Goal: Transaction & Acquisition: Subscribe to service/newsletter

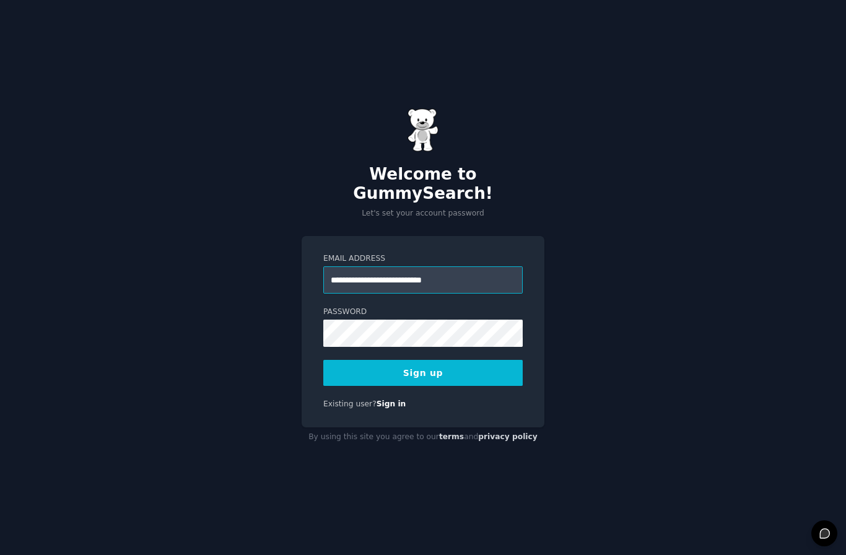
type input "**********"
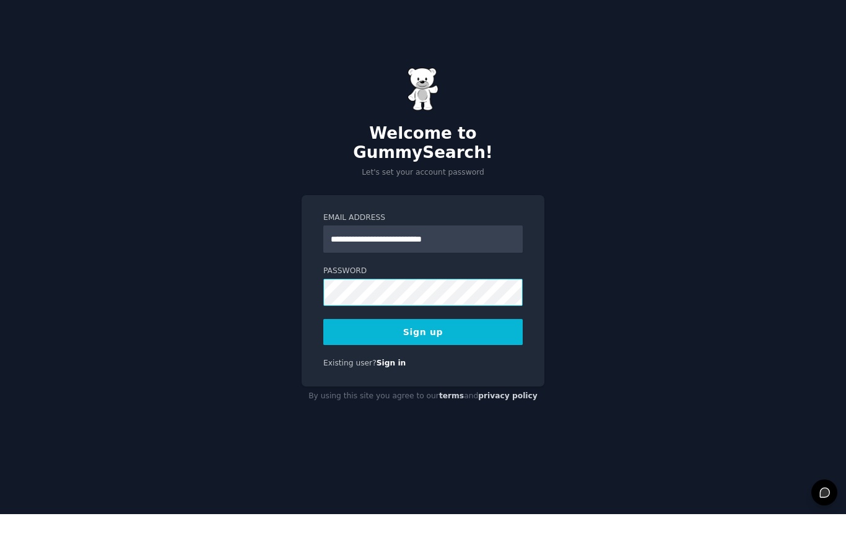
scroll to position [28, 0]
click at [468, 360] on button "Sign up" at bounding box center [422, 373] width 199 height 26
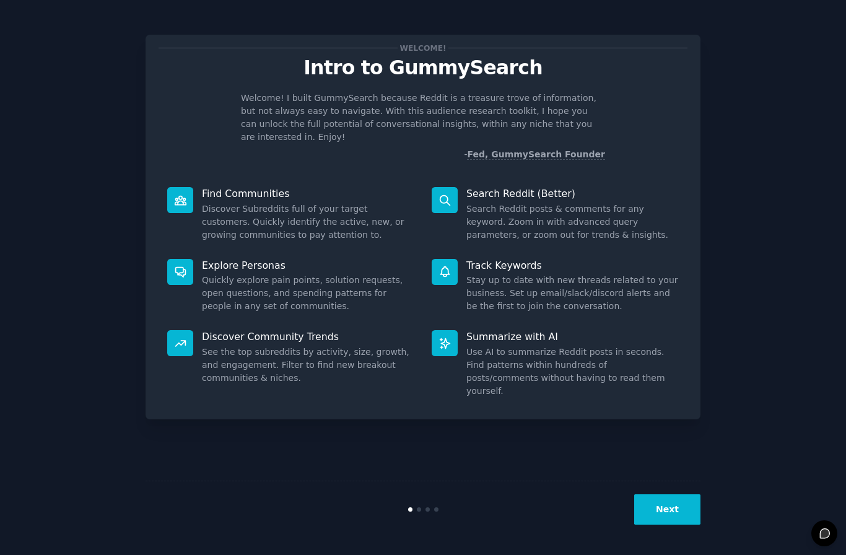
scroll to position [44, 0]
click at [670, 513] on button "Next" at bounding box center [667, 509] width 66 height 30
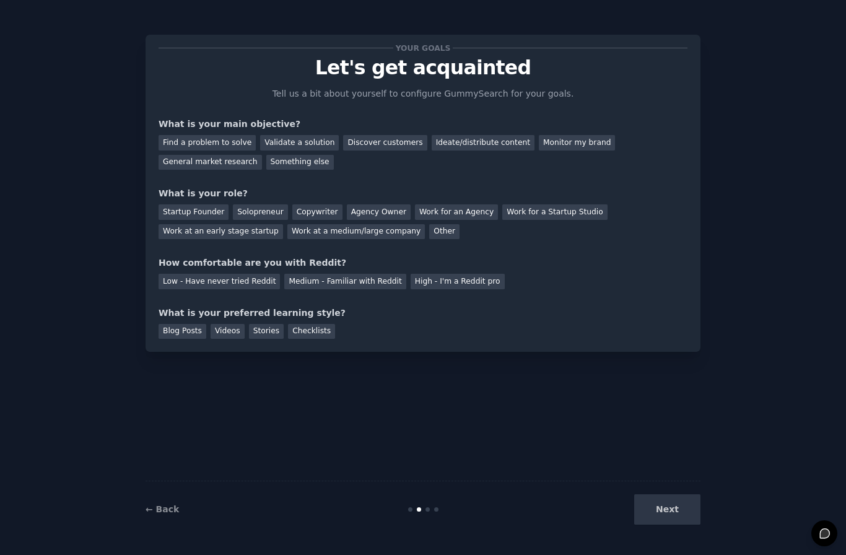
click at [379, 135] on div "Discover customers" at bounding box center [385, 142] width 84 height 15
click at [195, 204] on div "Startup Founder" at bounding box center [193, 211] width 70 height 15
click at [246, 274] on div "Low - Have never tried Reddit" at bounding box center [218, 281] width 121 height 15
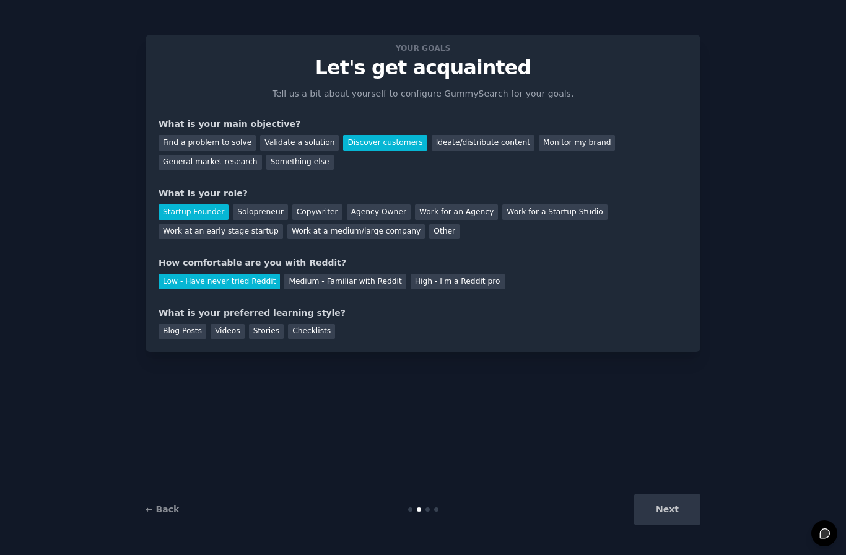
click at [311, 324] on div "Checklists" at bounding box center [311, 331] width 47 height 15
click at [664, 519] on button "Next" at bounding box center [667, 509] width 66 height 30
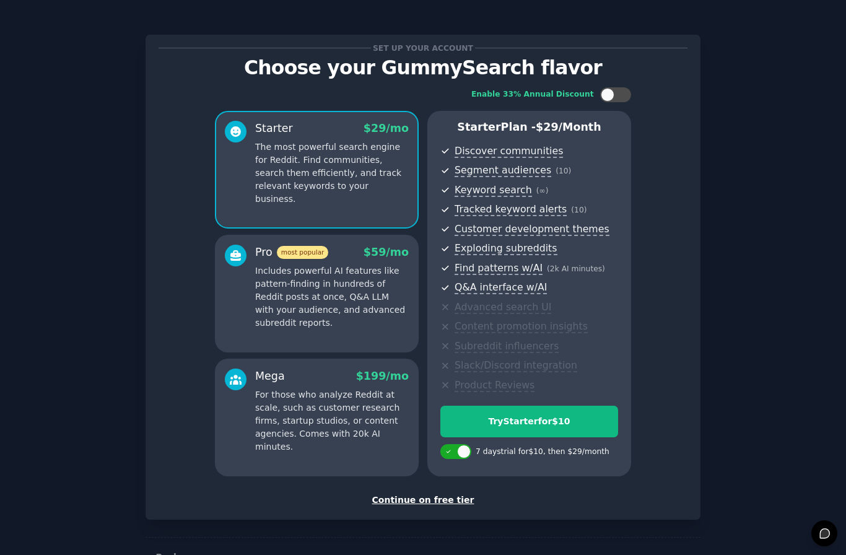
click at [438, 493] on div "Continue on free tier" at bounding box center [422, 499] width 529 height 13
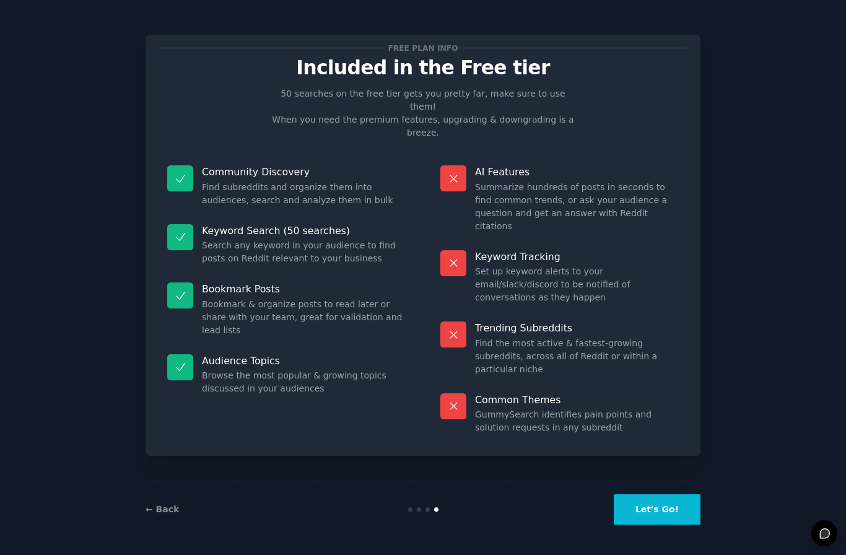
click at [655, 516] on button "Let's Go!" at bounding box center [656, 509] width 87 height 30
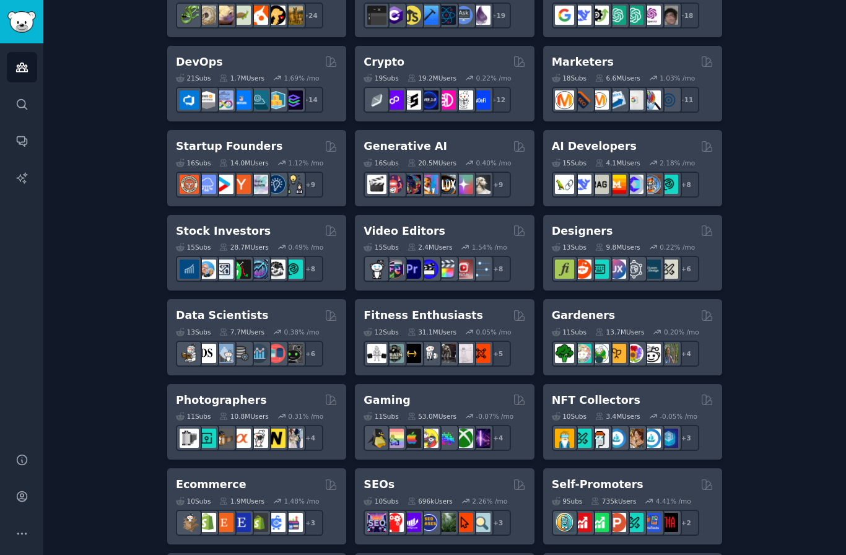
scroll to position [62, 0]
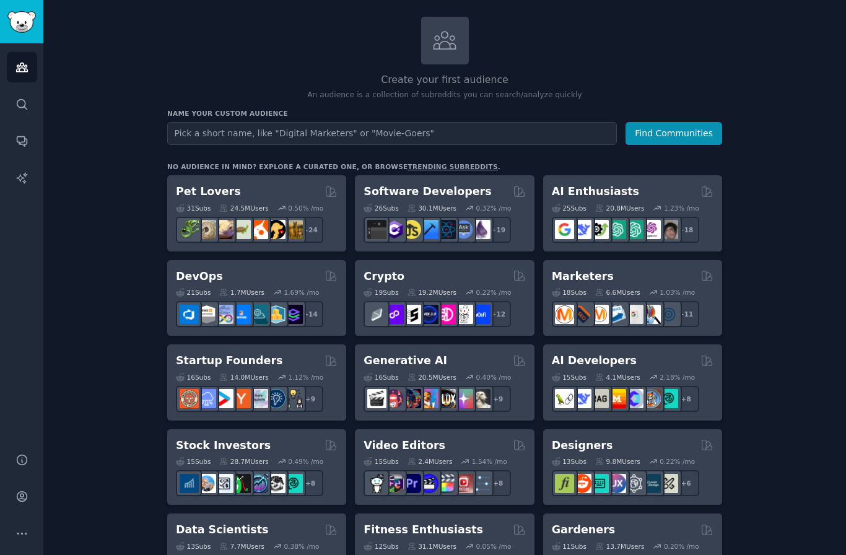
click at [451, 368] on div "16 Sub s 20.5M Users 0.40 % /mo + 9" at bounding box center [444, 389] width 162 height 43
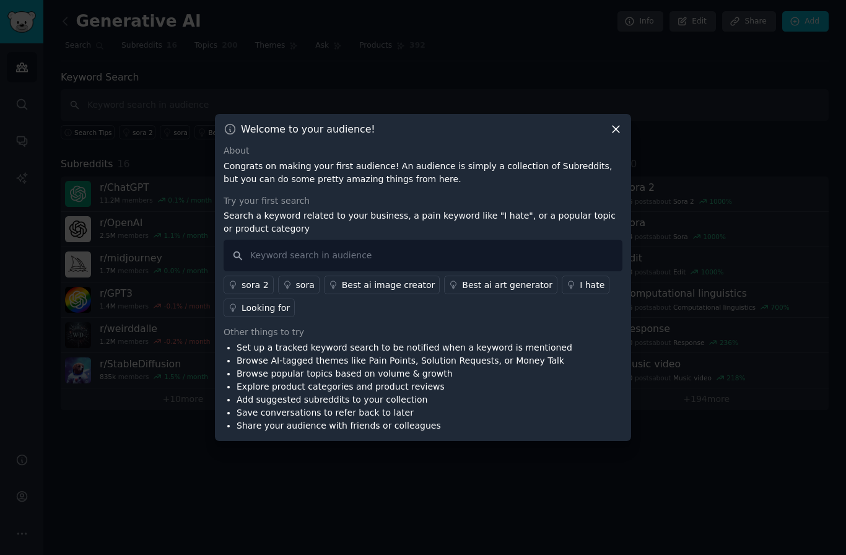
click at [397, 294] on link "Best ai image creator" at bounding box center [382, 284] width 116 height 19
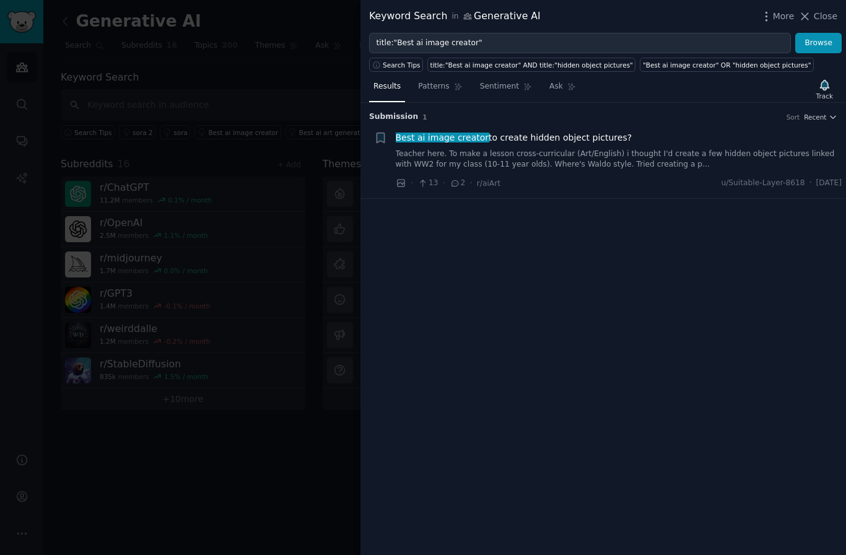
click at [551, 155] on link "Teacher here. To make a lesson cross-curricular (Art/English) i thought I'd cre…" at bounding box center [619, 160] width 446 height 22
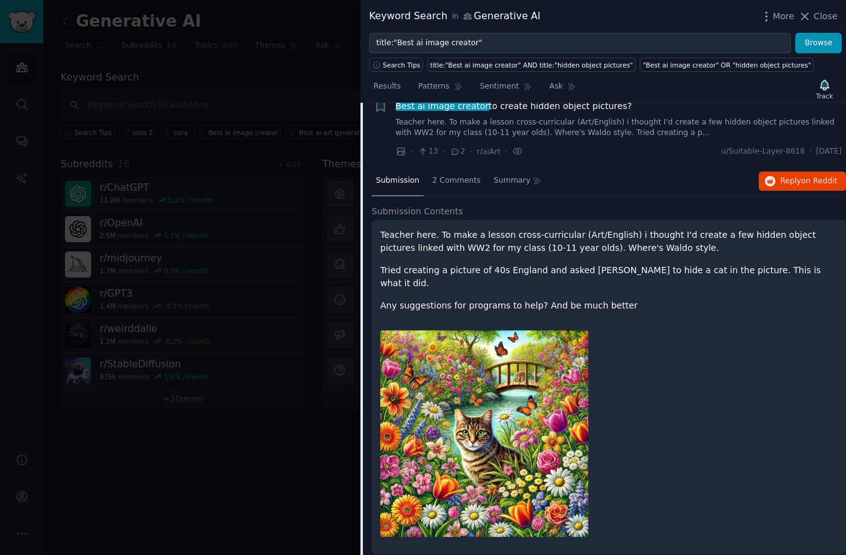
scroll to position [30, 0]
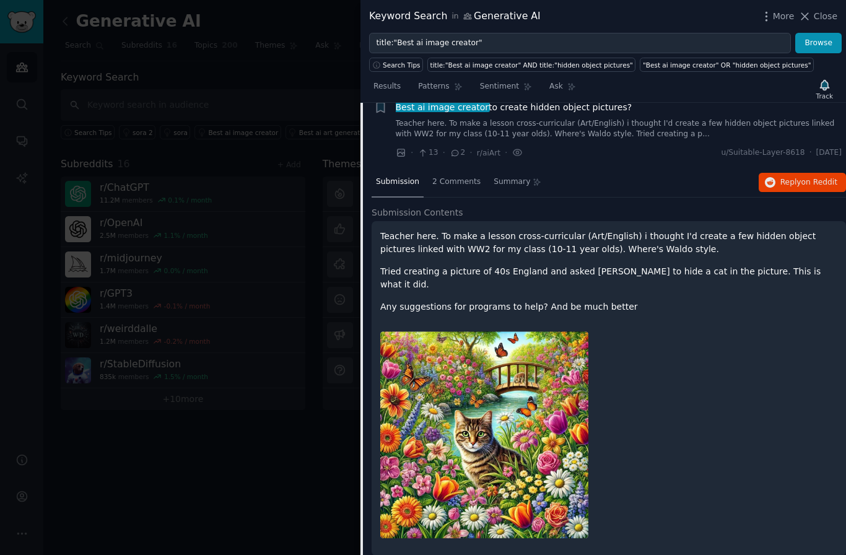
click at [481, 190] on div "2 Comments" at bounding box center [456, 183] width 57 height 30
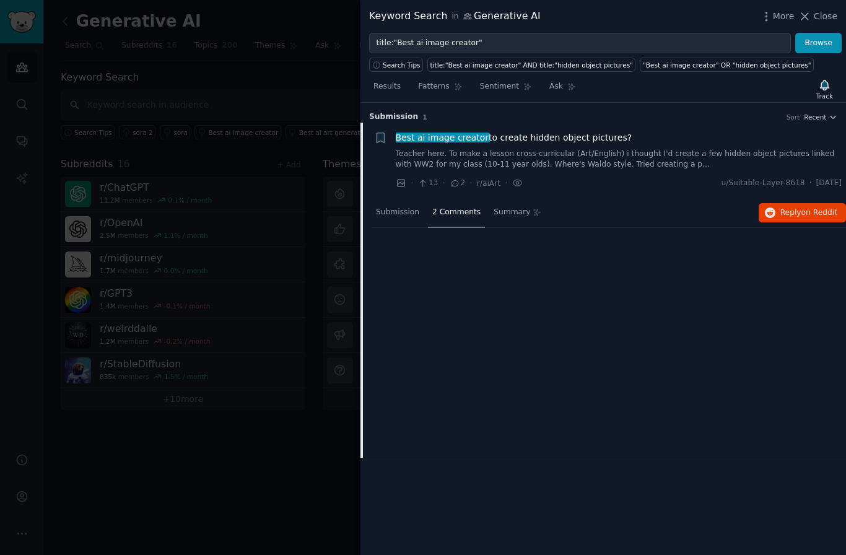
scroll to position [0, 0]
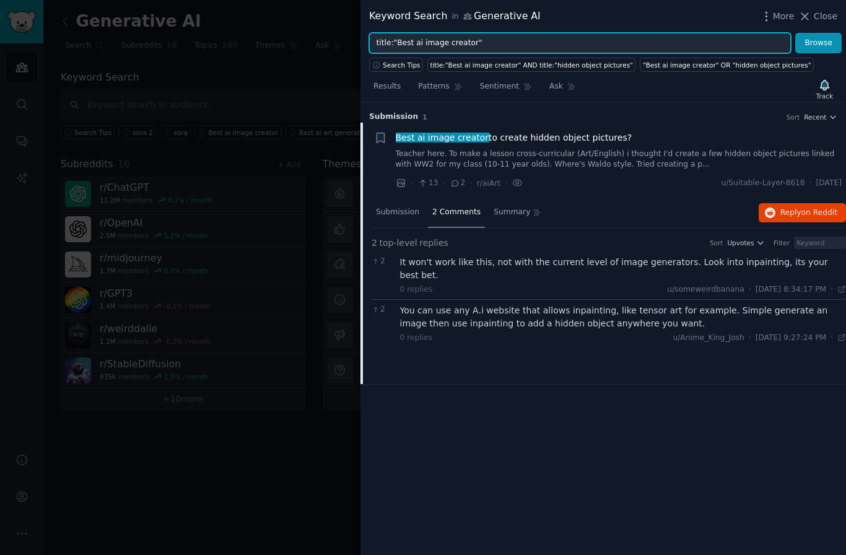
click at [504, 40] on input "title:"Best ai image creator"" at bounding box center [580, 43] width 422 height 21
type input "collaborative"
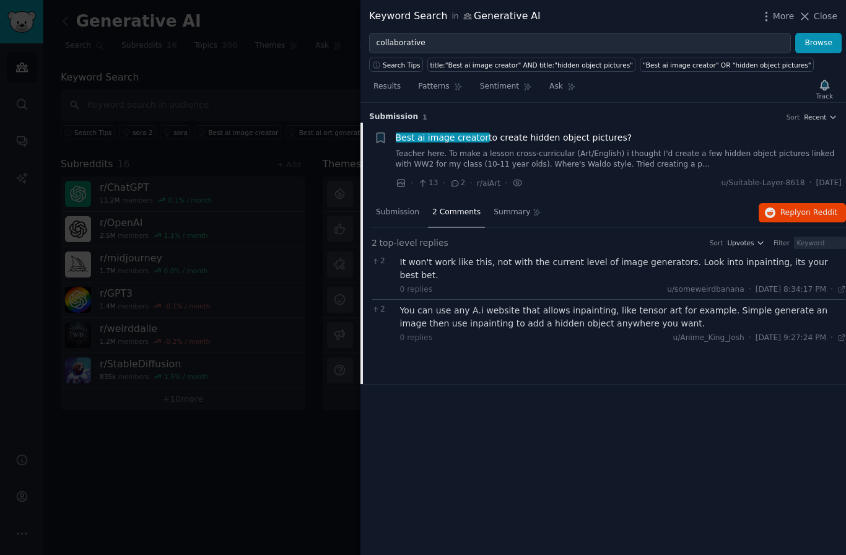
click at [812, 43] on button "Browse" at bounding box center [818, 43] width 46 height 21
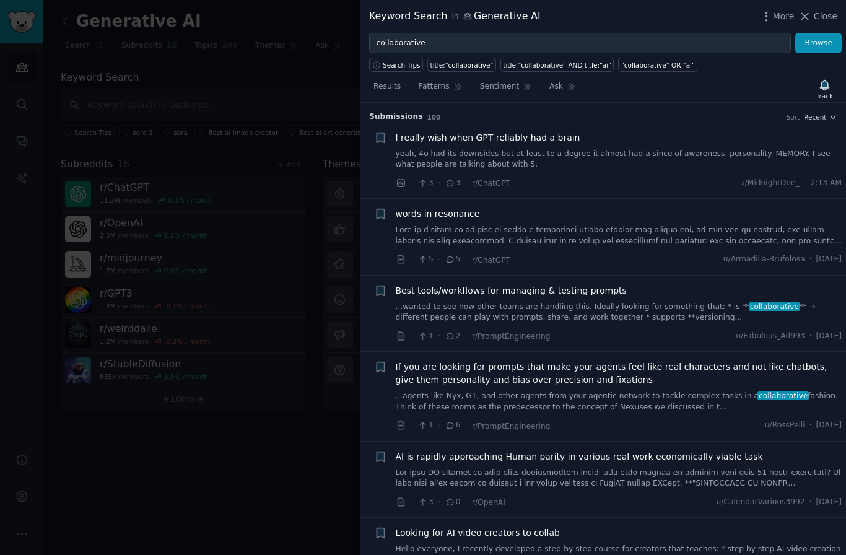
click at [552, 293] on span "Best tools/workflows for managing & testing prompts" at bounding box center [511, 290] width 231 height 13
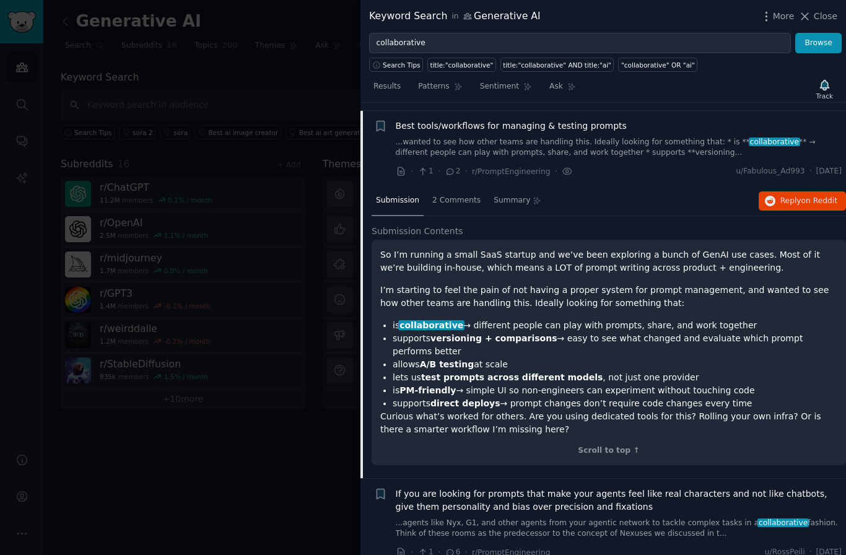
scroll to position [171, 0]
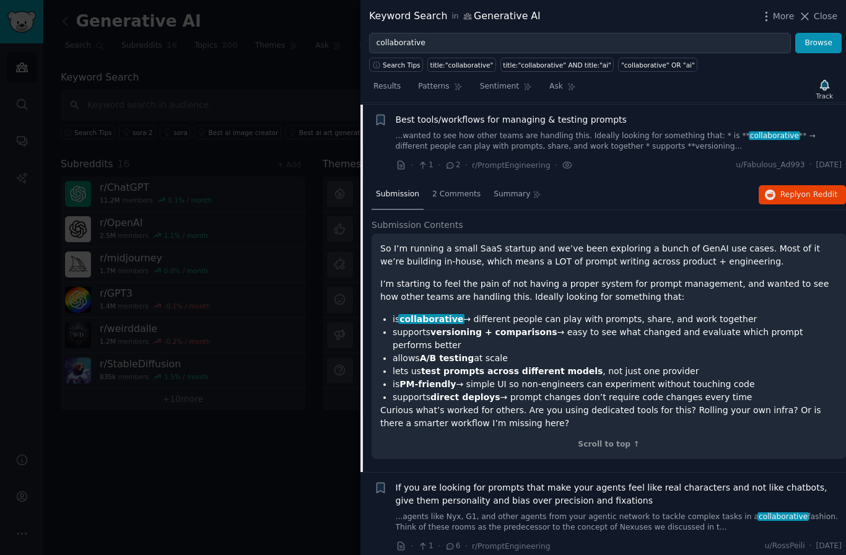
click at [460, 193] on span "2 Comments" at bounding box center [456, 194] width 48 height 11
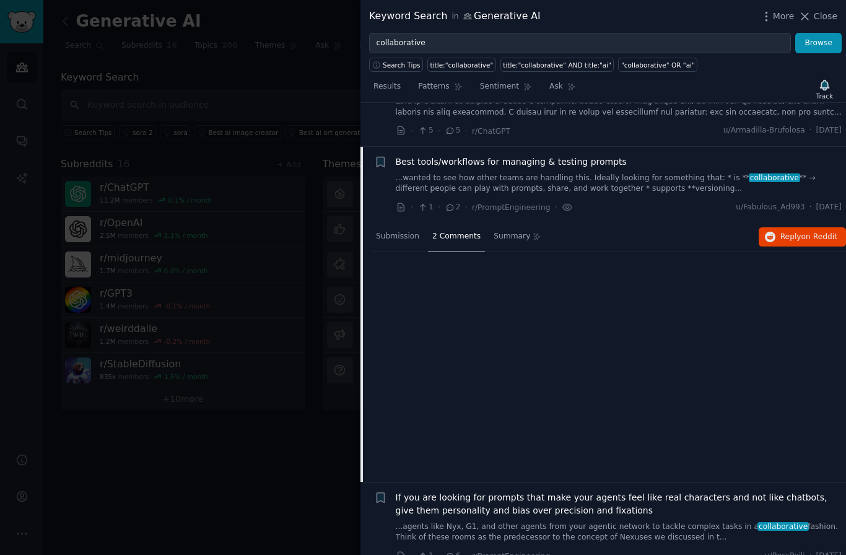
scroll to position [129, 0]
click at [465, 239] on span "2 Comments" at bounding box center [456, 236] width 48 height 11
click at [522, 238] on span "Summary" at bounding box center [511, 236] width 37 height 11
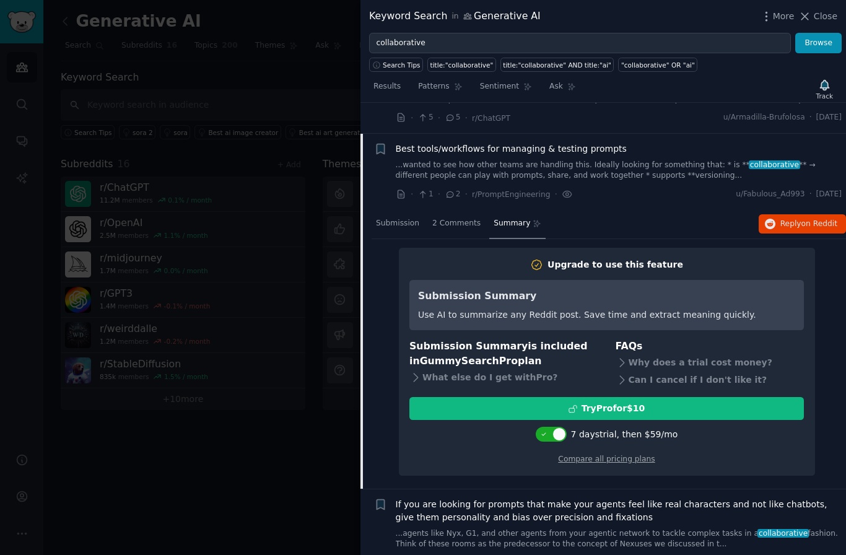
scroll to position [142, 0]
click at [543, 437] on div at bounding box center [550, 434] width 31 height 15
click at [555, 436] on div at bounding box center [552, 434] width 31 height 15
click at [542, 436] on div at bounding box center [550, 434] width 31 height 15
click at [468, 376] on div "What else do I get with Pro ?" at bounding box center [503, 377] width 189 height 17
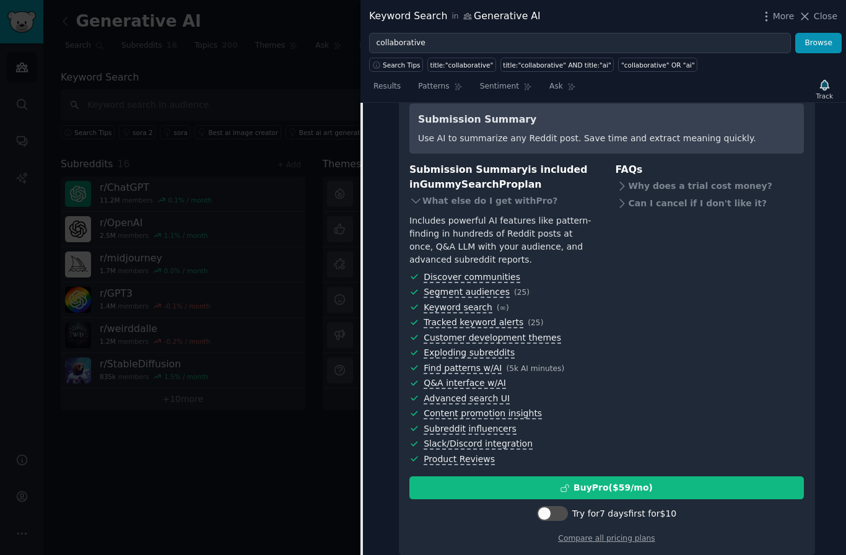
scroll to position [320, 0]
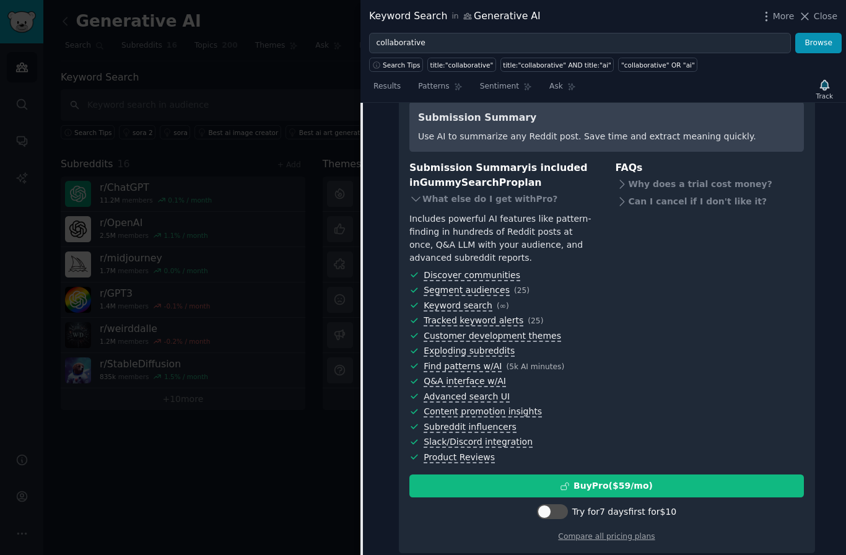
click at [565, 514] on div at bounding box center [552, 511] width 31 height 15
checkbox input "true"
click at [600, 537] on link "Compare all pricing plans" at bounding box center [606, 536] width 97 height 9
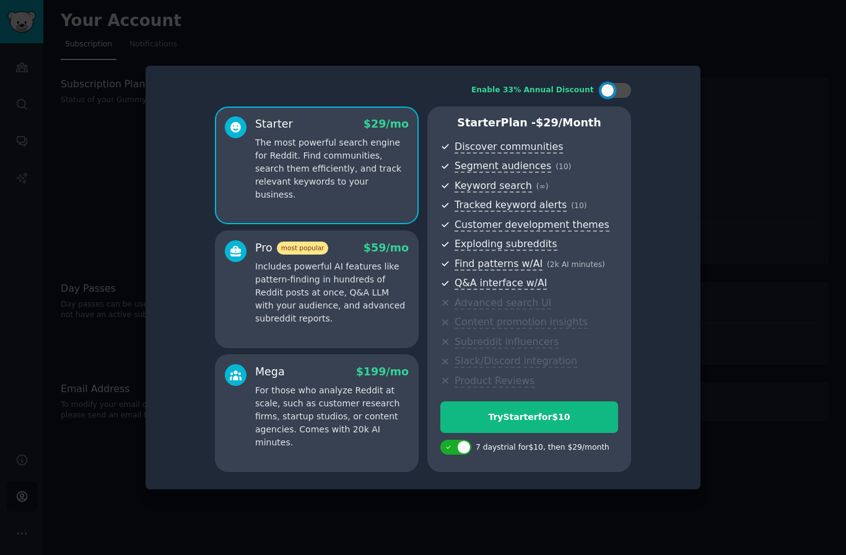
click at [462, 454] on div at bounding box center [464, 447] width 14 height 14
click at [469, 454] on div at bounding box center [455, 447] width 31 height 15
checkbox input "true"
click at [548, 423] on div "Try Starter for $10" at bounding box center [529, 416] width 176 height 13
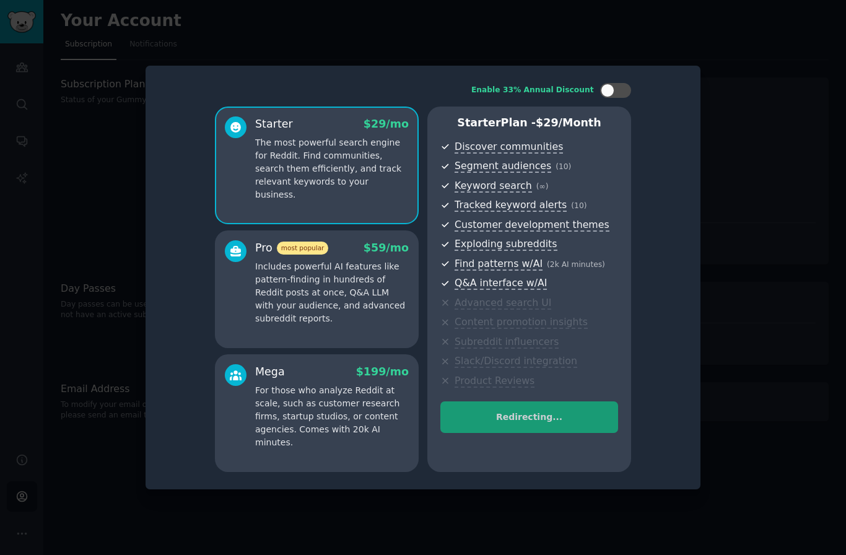
scroll to position [3, 0]
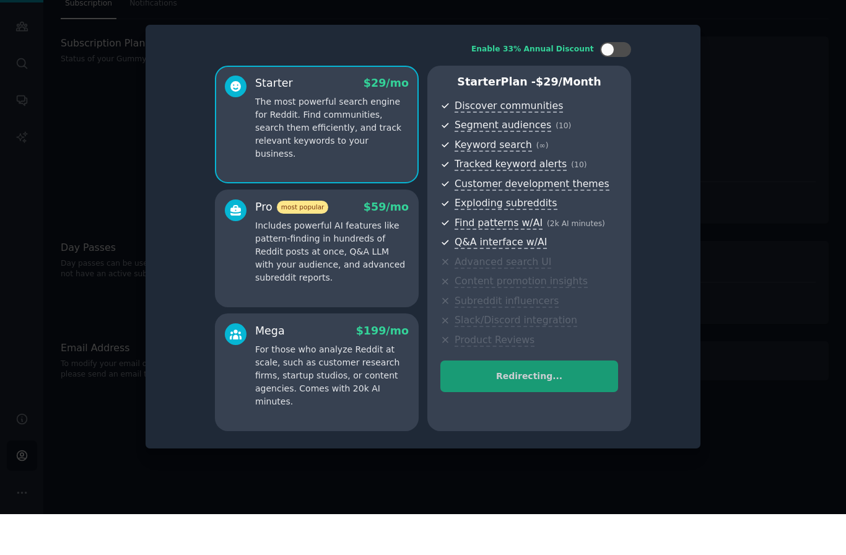
click at [348, 274] on p "Includes powerful AI features like pattern-finding in hundreds of Reddit posts …" at bounding box center [332, 292] width 154 height 65
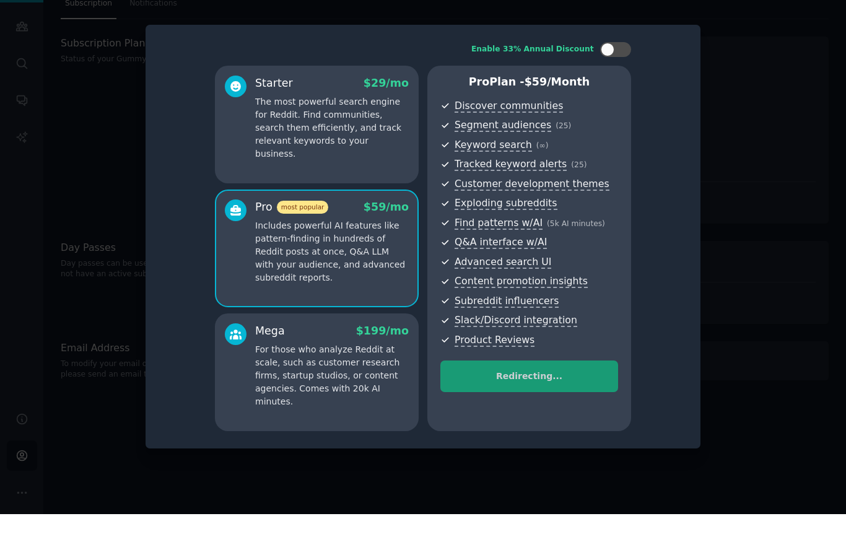
scroll to position [44, 0]
click at [565, 401] on div "Redirecting..." at bounding box center [529, 427] width 178 height 53
click at [524, 401] on div "Redirecting..." at bounding box center [529, 427] width 178 height 53
click at [520, 404] on div "Redirecting..." at bounding box center [529, 427] width 178 height 53
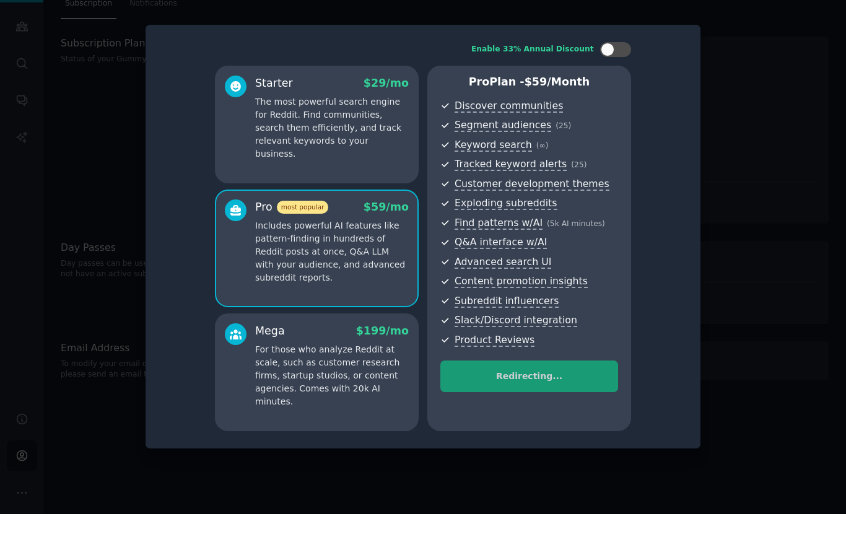
click at [339, 384] on p "For those who analyze Reddit at scale, such as customer research firms, startup…" at bounding box center [332, 416] width 154 height 65
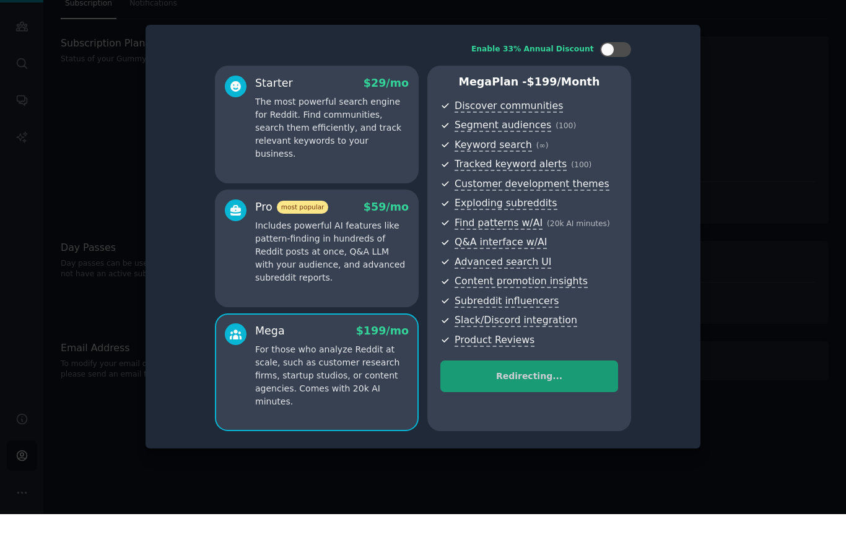
click at [327, 179] on div "Starter $ 29 /mo The most powerful search engine for Reddit. Find communities, …" at bounding box center [317, 165] width 204 height 118
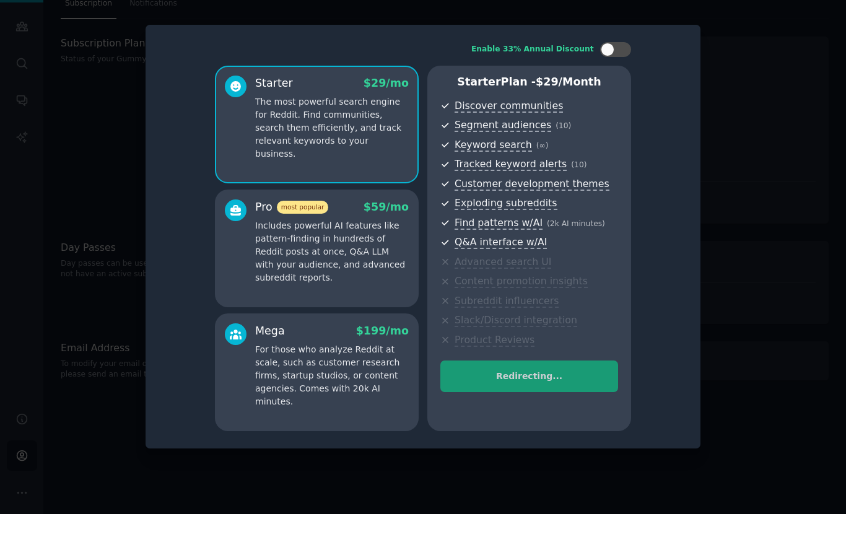
click at [314, 295] on p "Includes powerful AI features like pattern-finding in hundreds of Reddit posts …" at bounding box center [332, 292] width 154 height 65
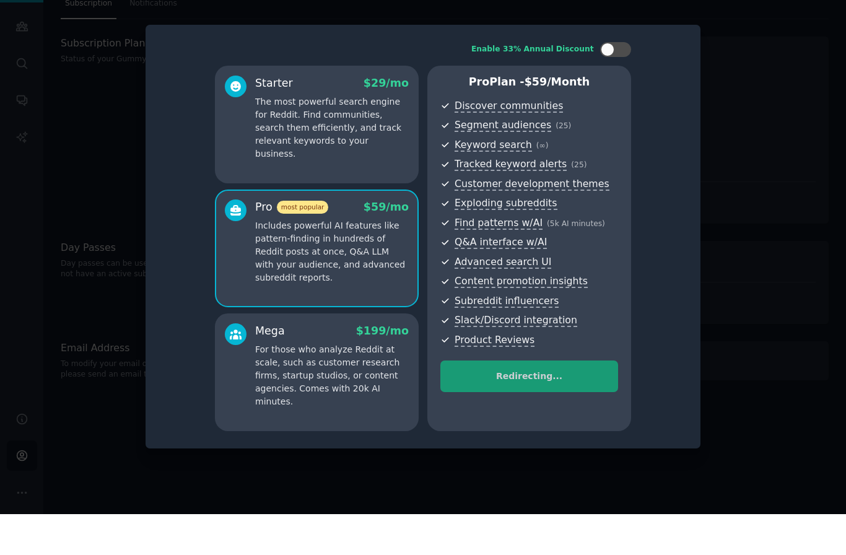
click at [743, 405] on div at bounding box center [423, 277] width 846 height 555
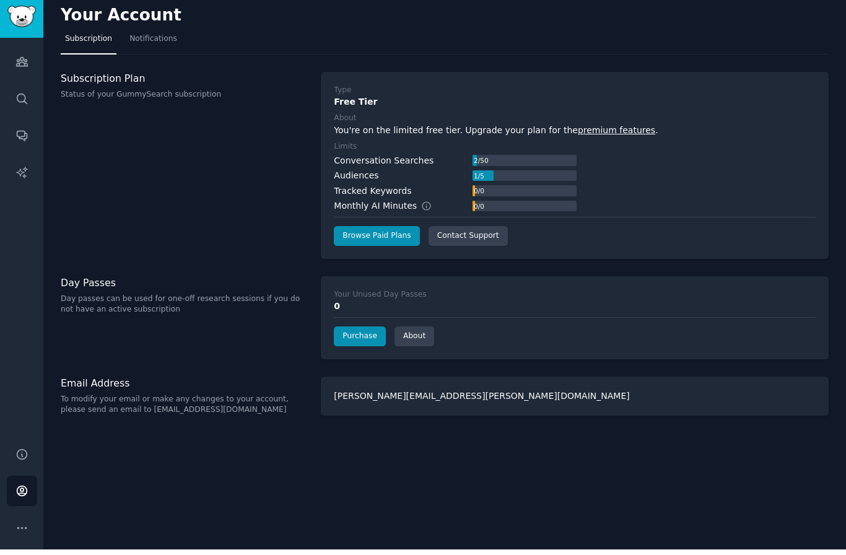
click at [417, 332] on link "About" at bounding box center [414, 342] width 40 height 20
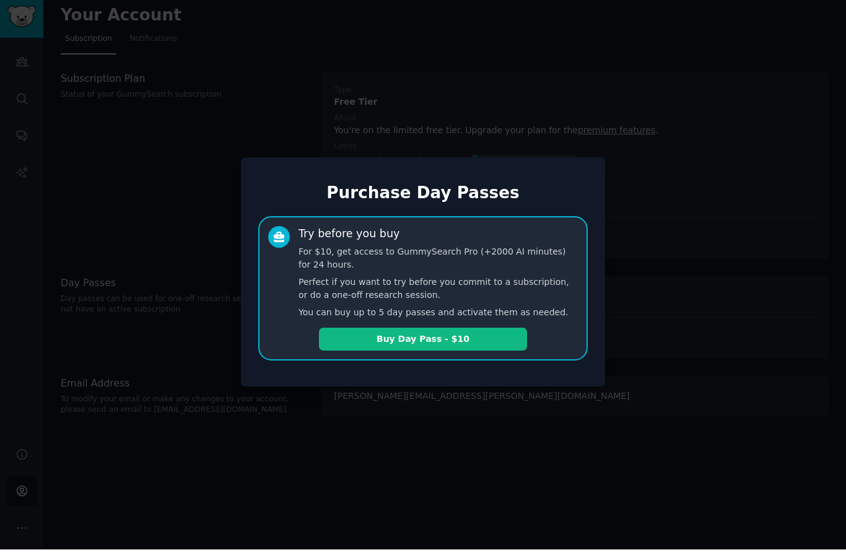
click at [189, 317] on div at bounding box center [423, 277] width 846 height 555
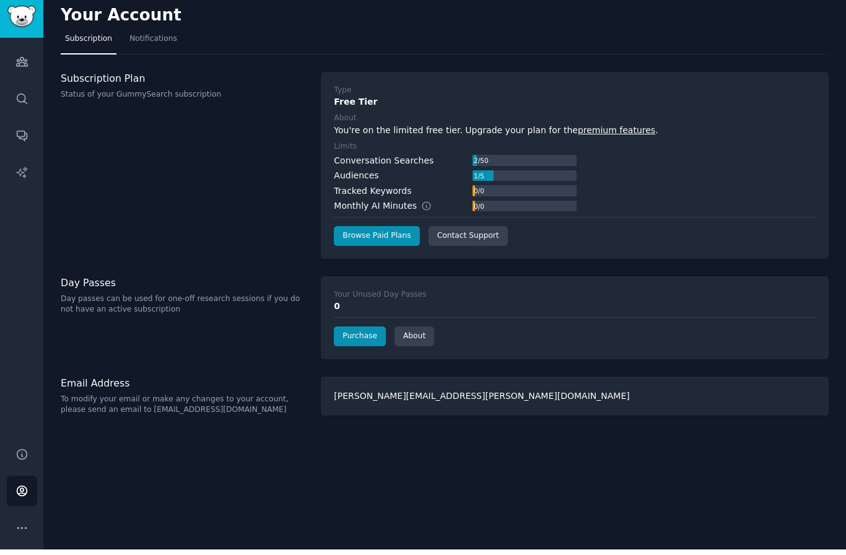
click at [392, 234] on link "Browse Paid Plans" at bounding box center [376, 242] width 85 height 20
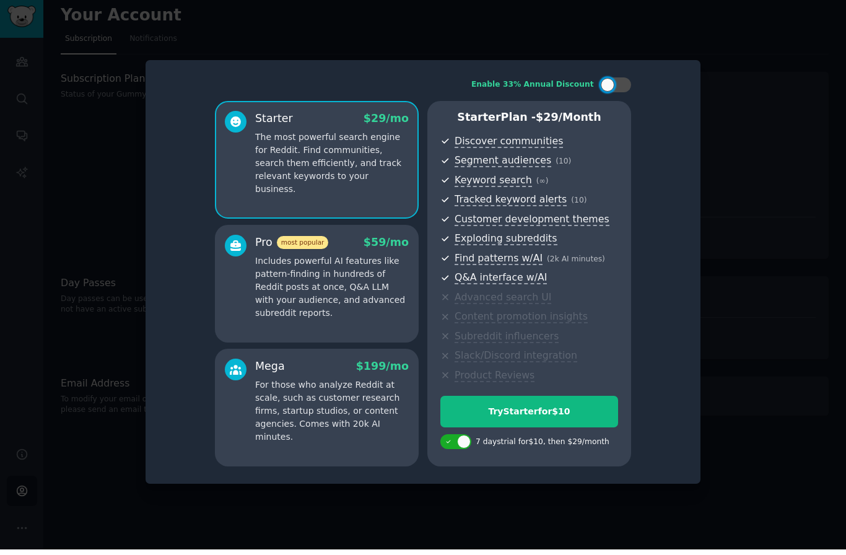
click at [290, 325] on p "Includes powerful AI features like pattern-finding in hundreds of Reddit posts …" at bounding box center [332, 292] width 154 height 65
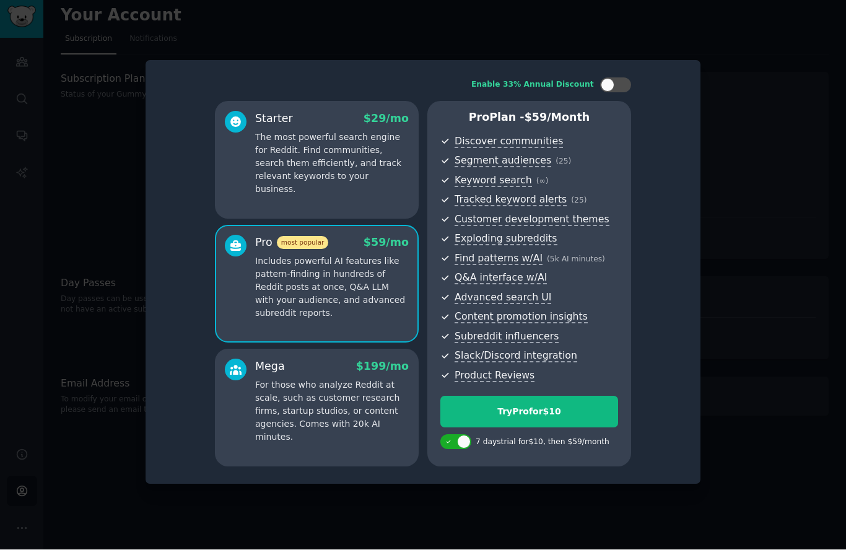
click at [535, 423] on div "Try Pro for $10" at bounding box center [529, 416] width 176 height 13
